Goal: Book appointment/travel/reservation

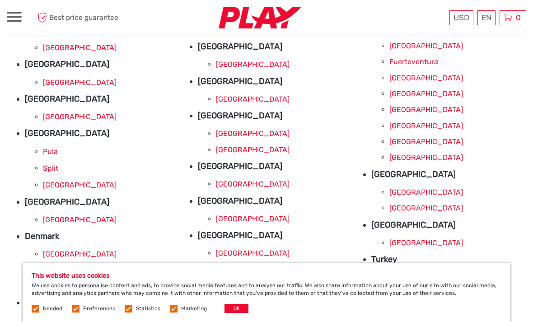
scroll to position [84, 0]
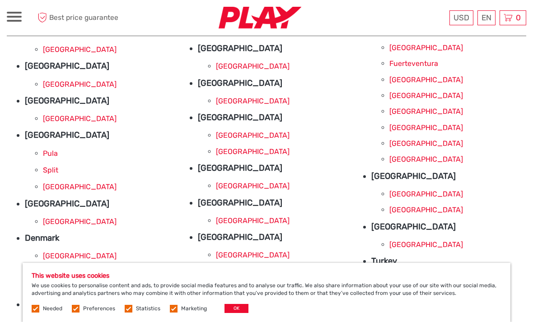
click at [55, 169] on link "Split" at bounding box center [50, 170] width 15 height 9
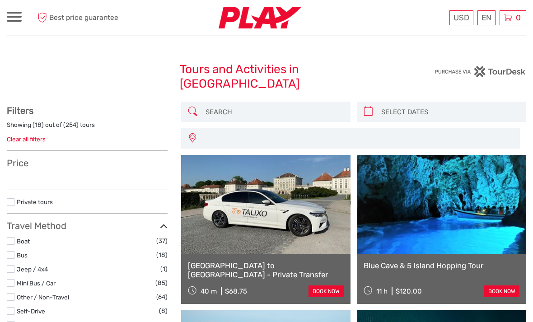
select select
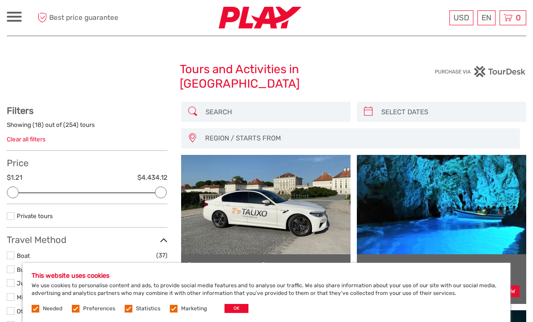
click at [20, 13] on span at bounding box center [14, 13] width 15 height 2
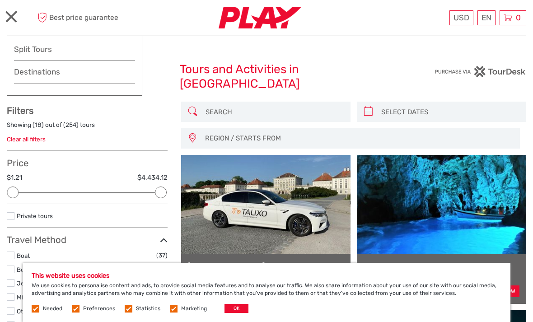
click at [263, 14] on img at bounding box center [259, 18] width 83 height 22
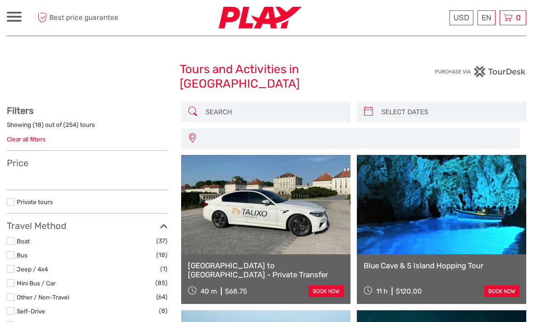
select select
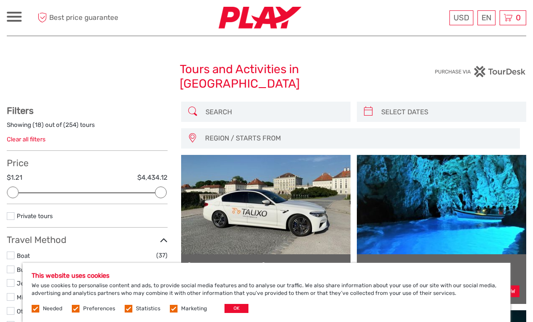
click at [271, 18] on img at bounding box center [259, 18] width 83 height 22
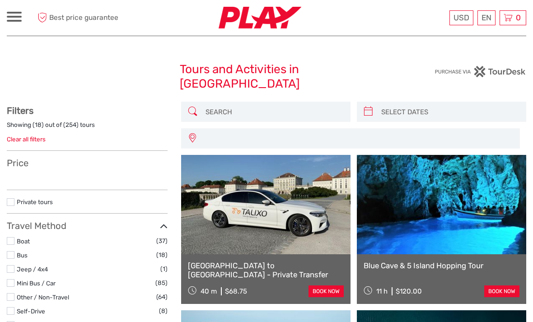
select select
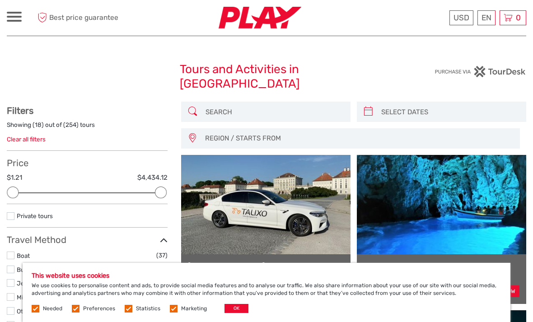
select select
